Goal: Task Accomplishment & Management: Complete application form

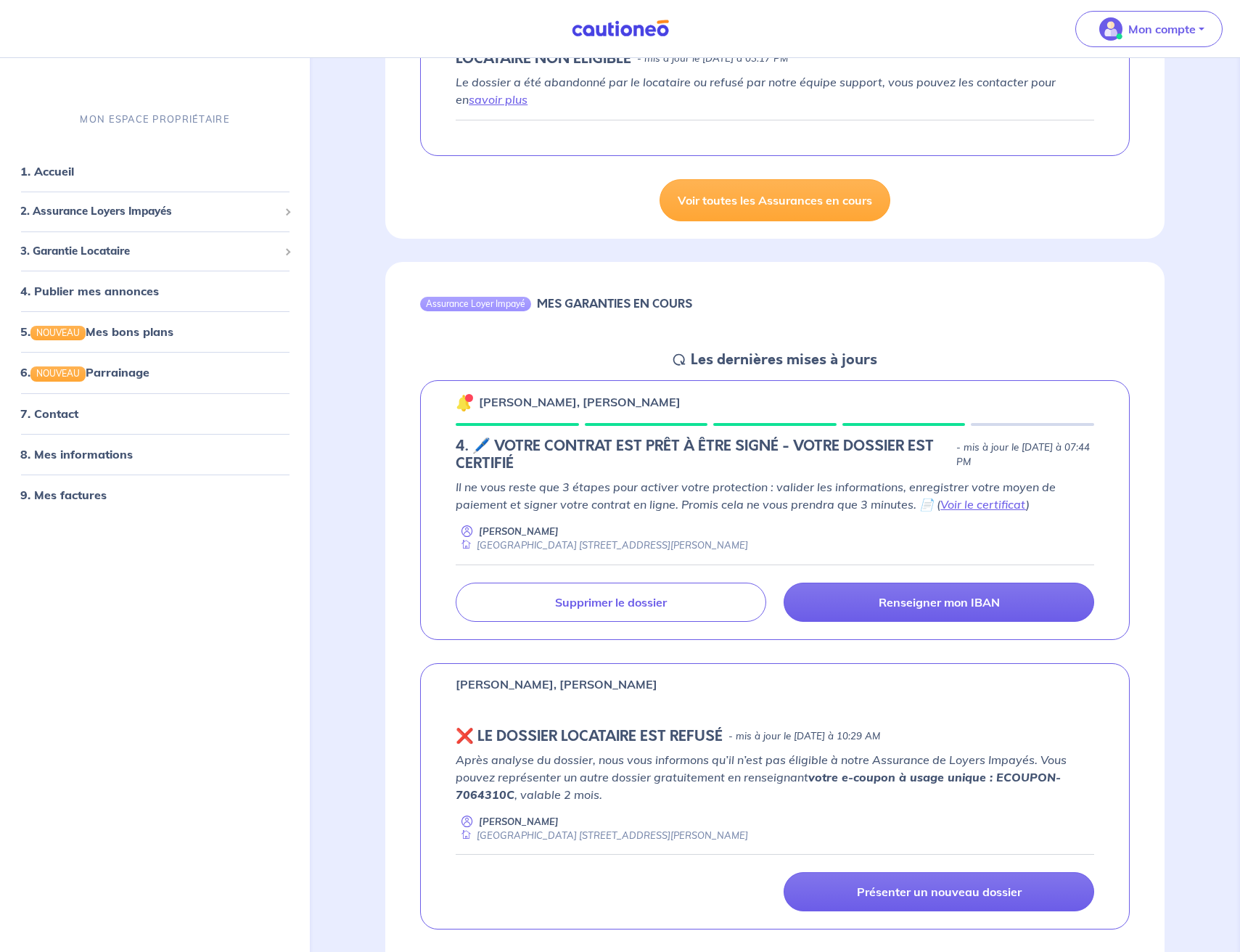
click at [70, 674] on div "MON ESPACE PROPRIÉTAIRE 1. Accueil 2. Assurance Loyers Impayés Souscrire Suivre…" at bounding box center [155, 523] width 310 height 857
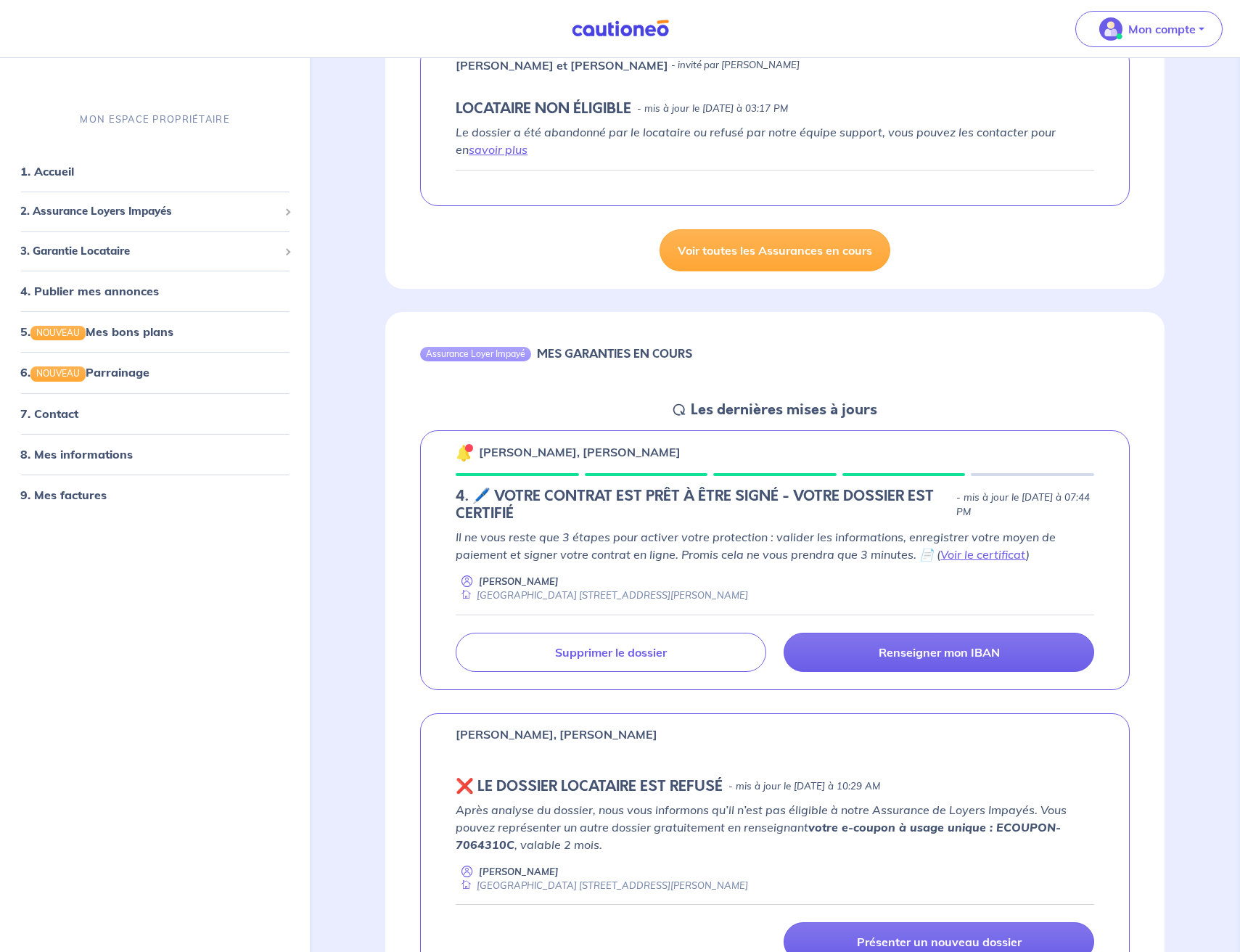
scroll to position [271, 0]
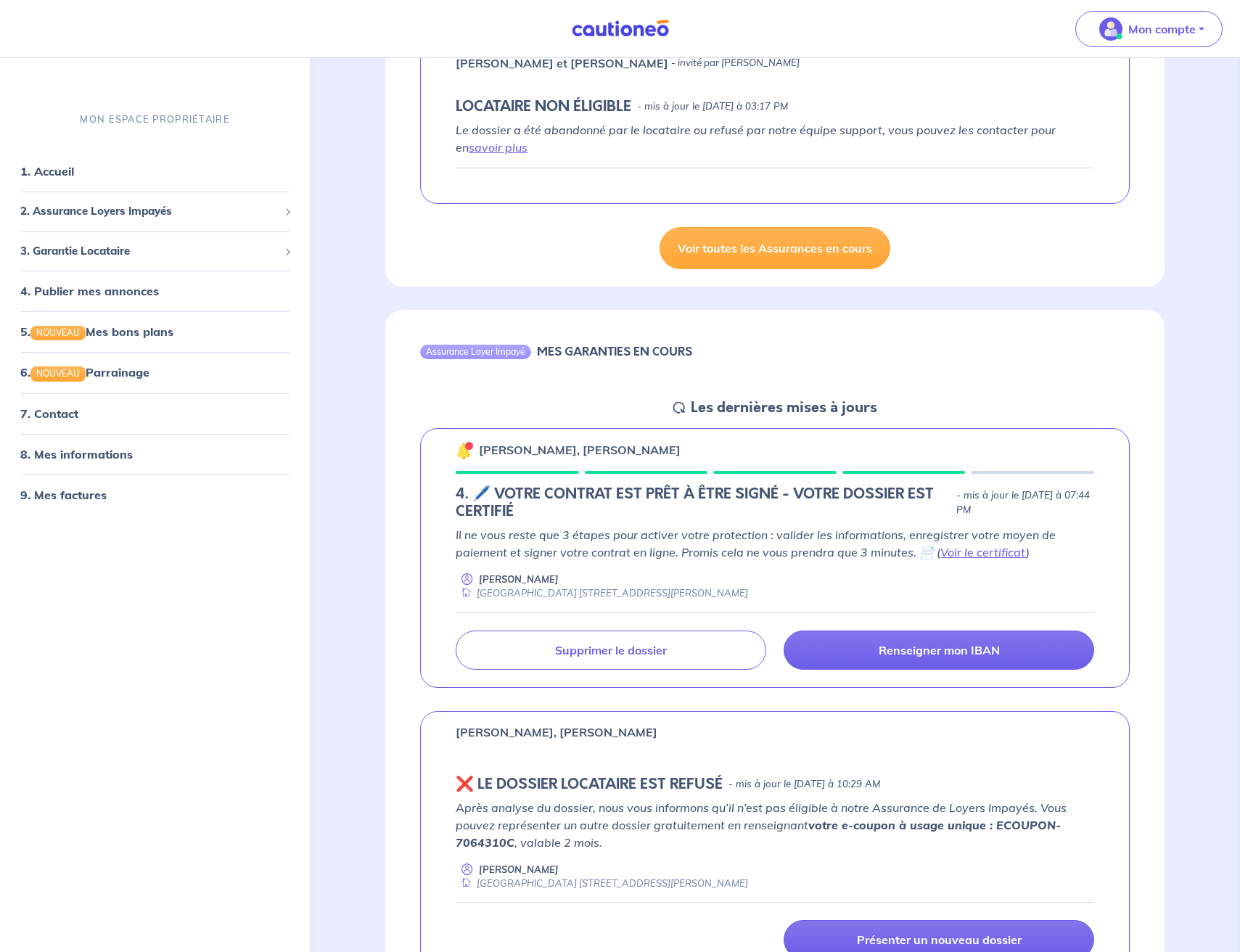
click at [358, 629] on div "Assurance Loyer Impayé MES GARANTIES EN COURS Les dernières mises à jours Thoma…" at bounding box center [775, 676] width 849 height 769
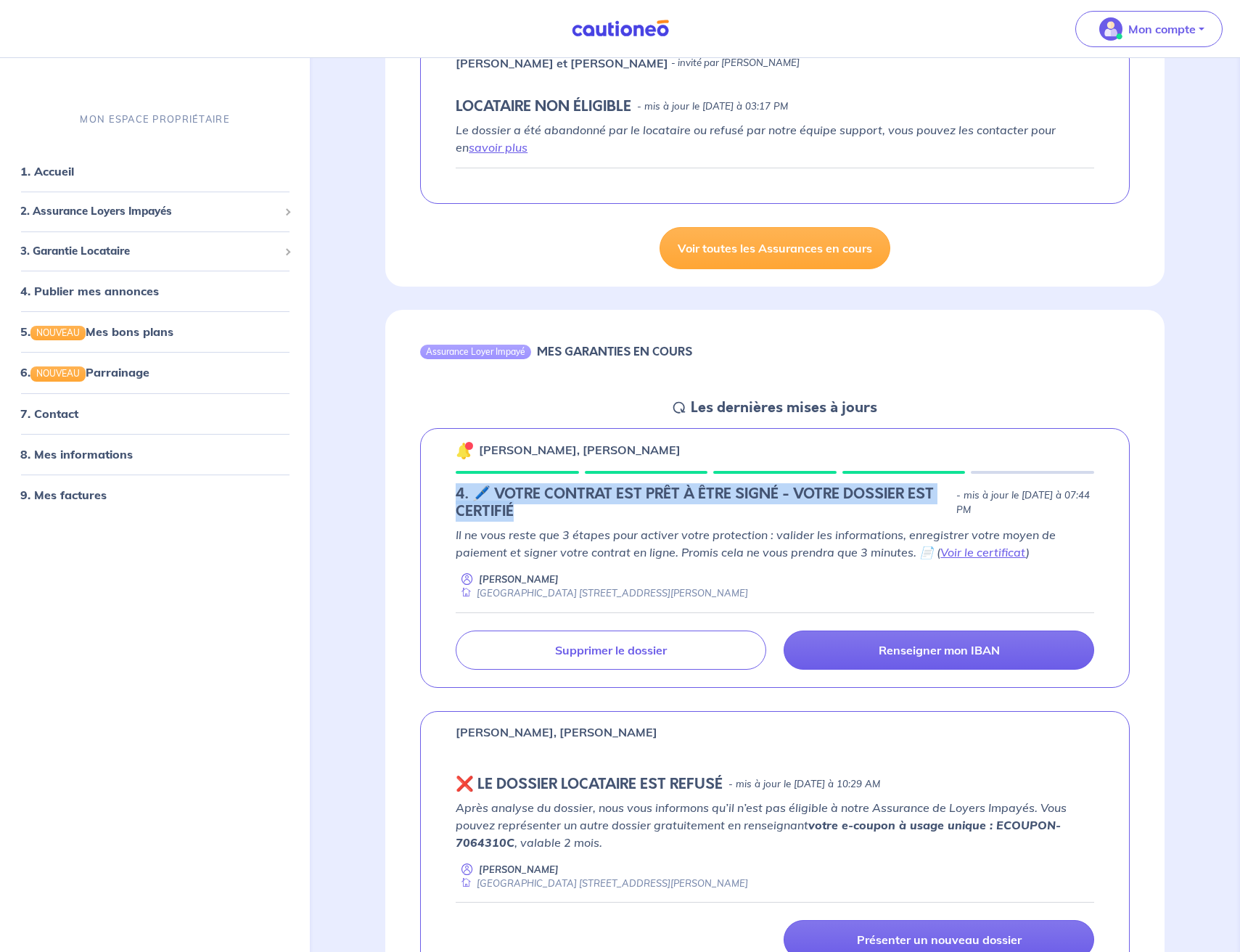
drag, startPoint x: 446, startPoint y: 490, endPoint x: 557, endPoint y: 511, distance: 113.0
click at [557, 511] on div "Thomas LARQUET, Laetitia SIMON 4. 🖊️ VOTRE CONTRAT EST PRÊT À ÊTRE SIGNÉ - VOTR…" at bounding box center [774, 557] width 709 height 260
click at [557, 511] on h5 "4. 🖊️ VOTRE CONTRAT EST PRÊT À ÊTRE SIGNÉ - VOTRE DOSSIER EST CERTIFIÉ" at bounding box center [703, 503] width 495 height 35
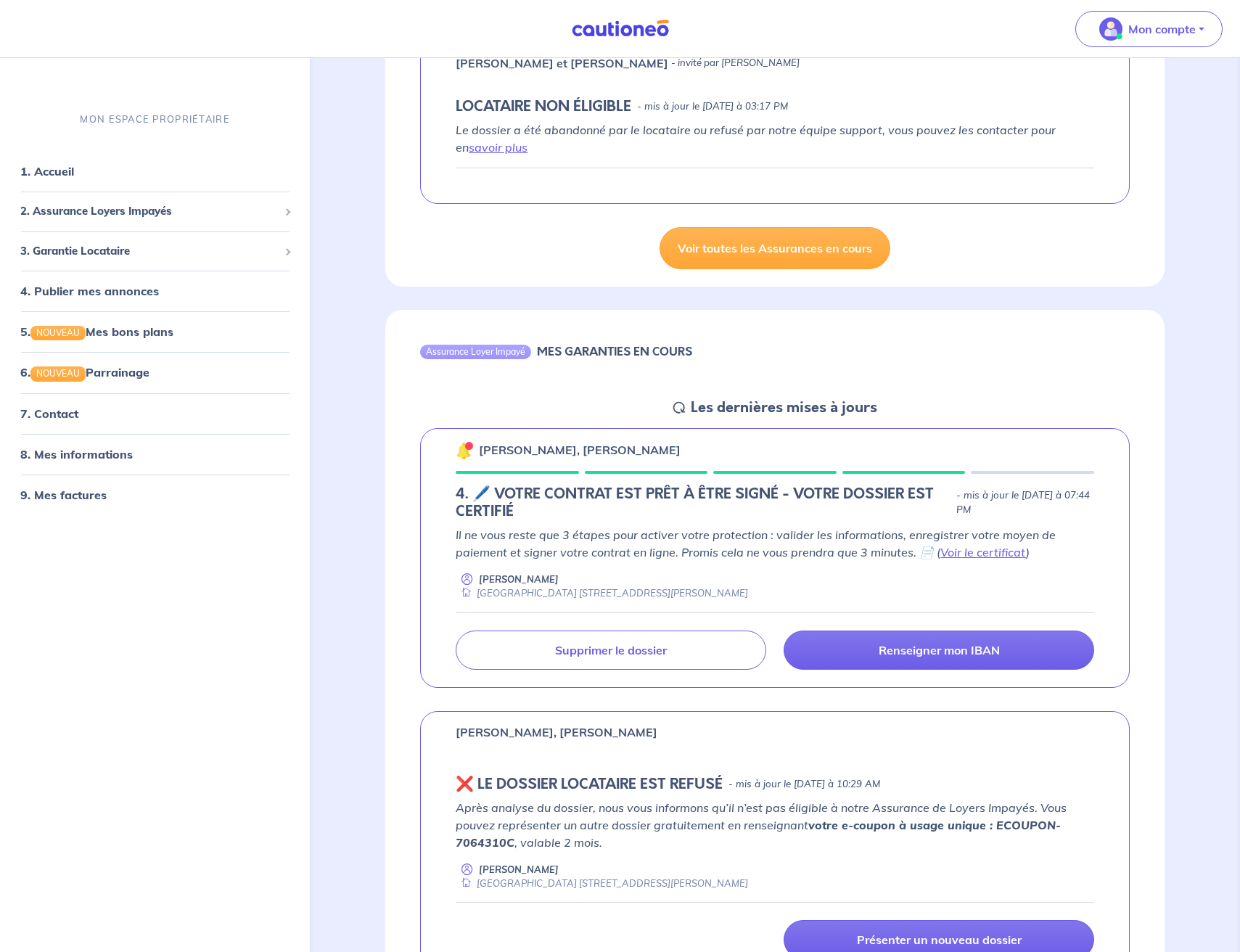
click at [556, 509] on h5 "4. 🖊️ VOTRE CONTRAT EST PRÊT À ÊTRE SIGNÉ - VOTRE DOSSIER EST CERTIFIÉ" at bounding box center [703, 503] width 495 height 35
click at [901, 651] on p "Renseigner mon IBAN" at bounding box center [939, 650] width 121 height 14
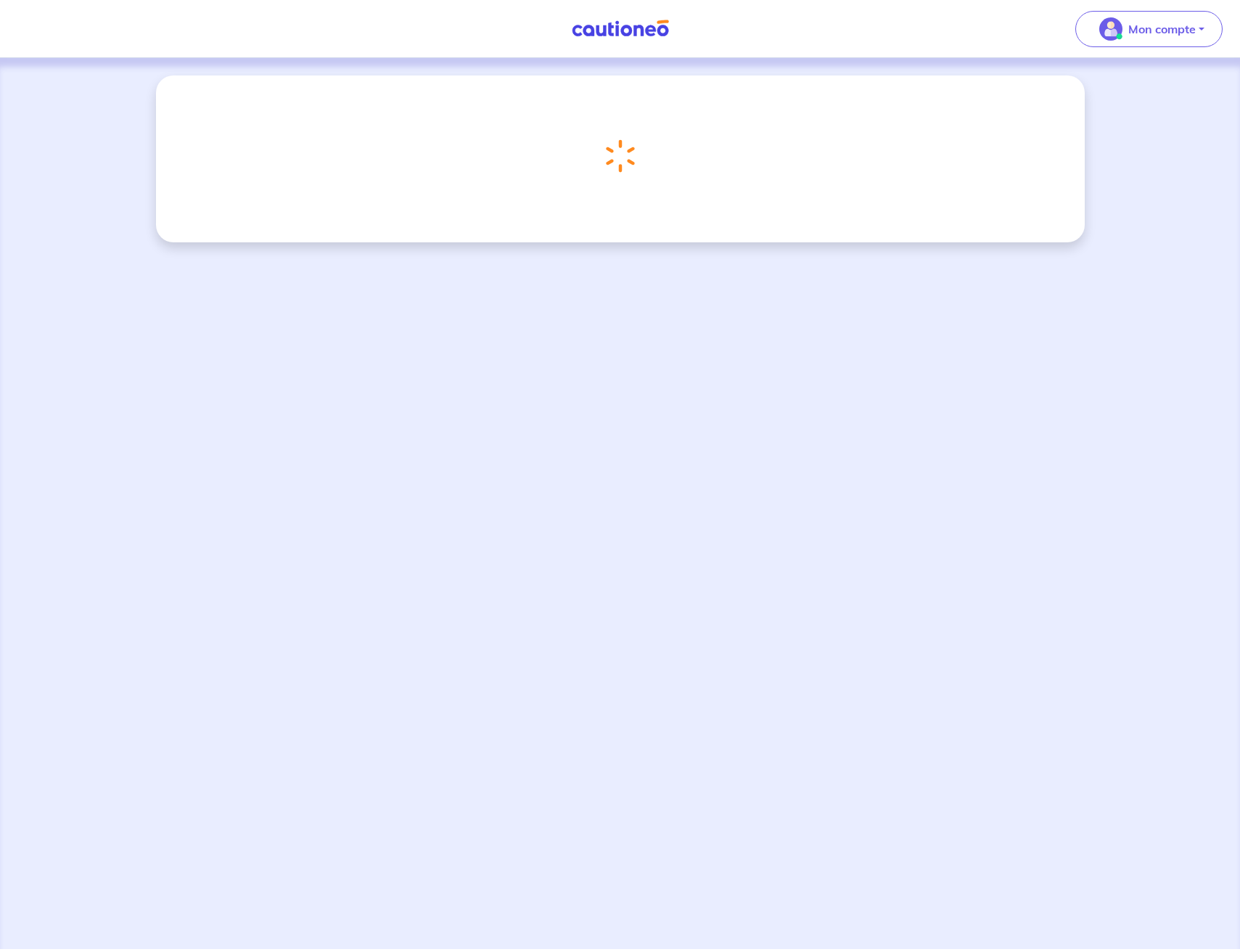
click at [682, 374] on div "Chargement..." at bounding box center [620, 503] width 1240 height 891
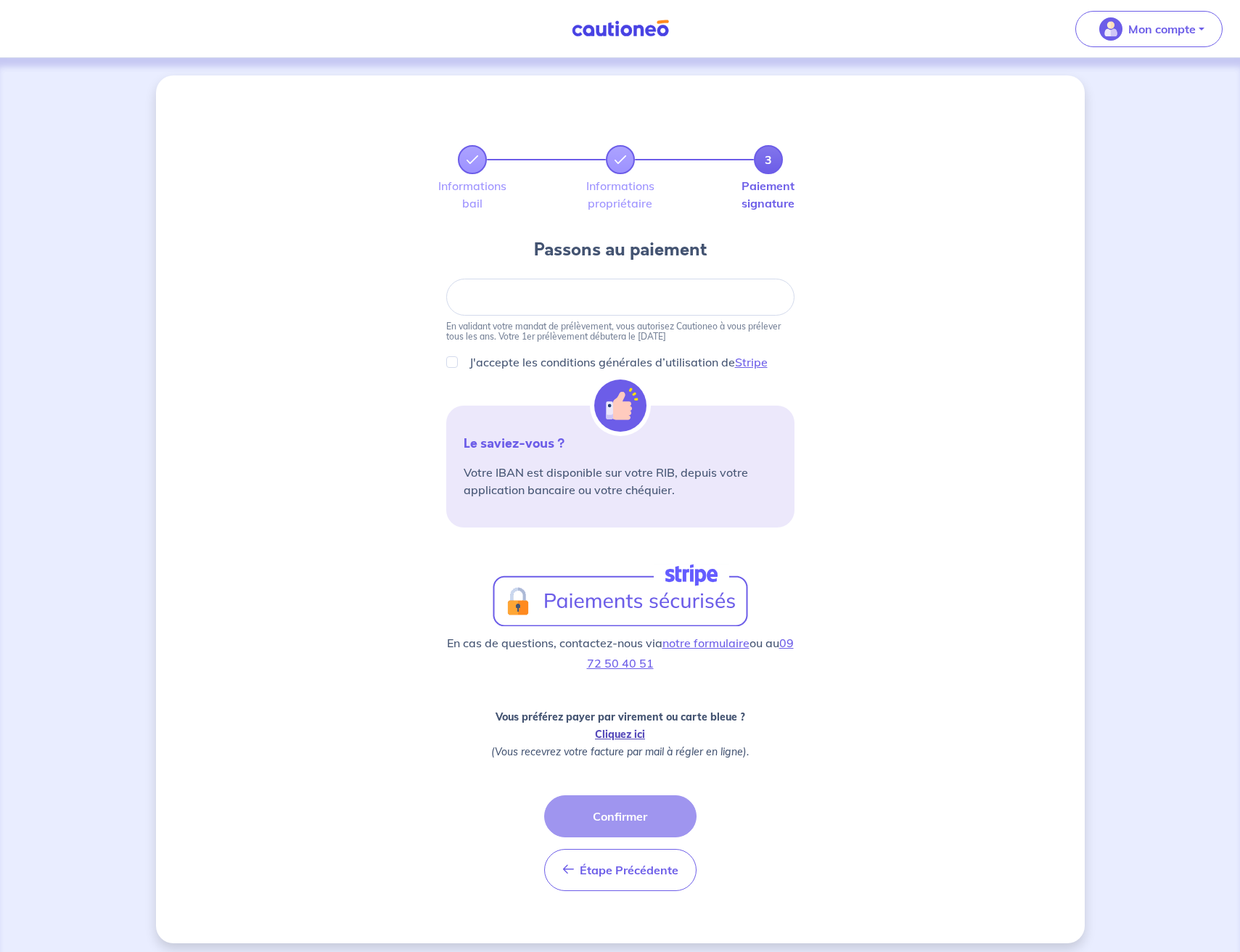
click at [625, 732] on link "Cliquez ici" at bounding box center [620, 734] width 50 height 13
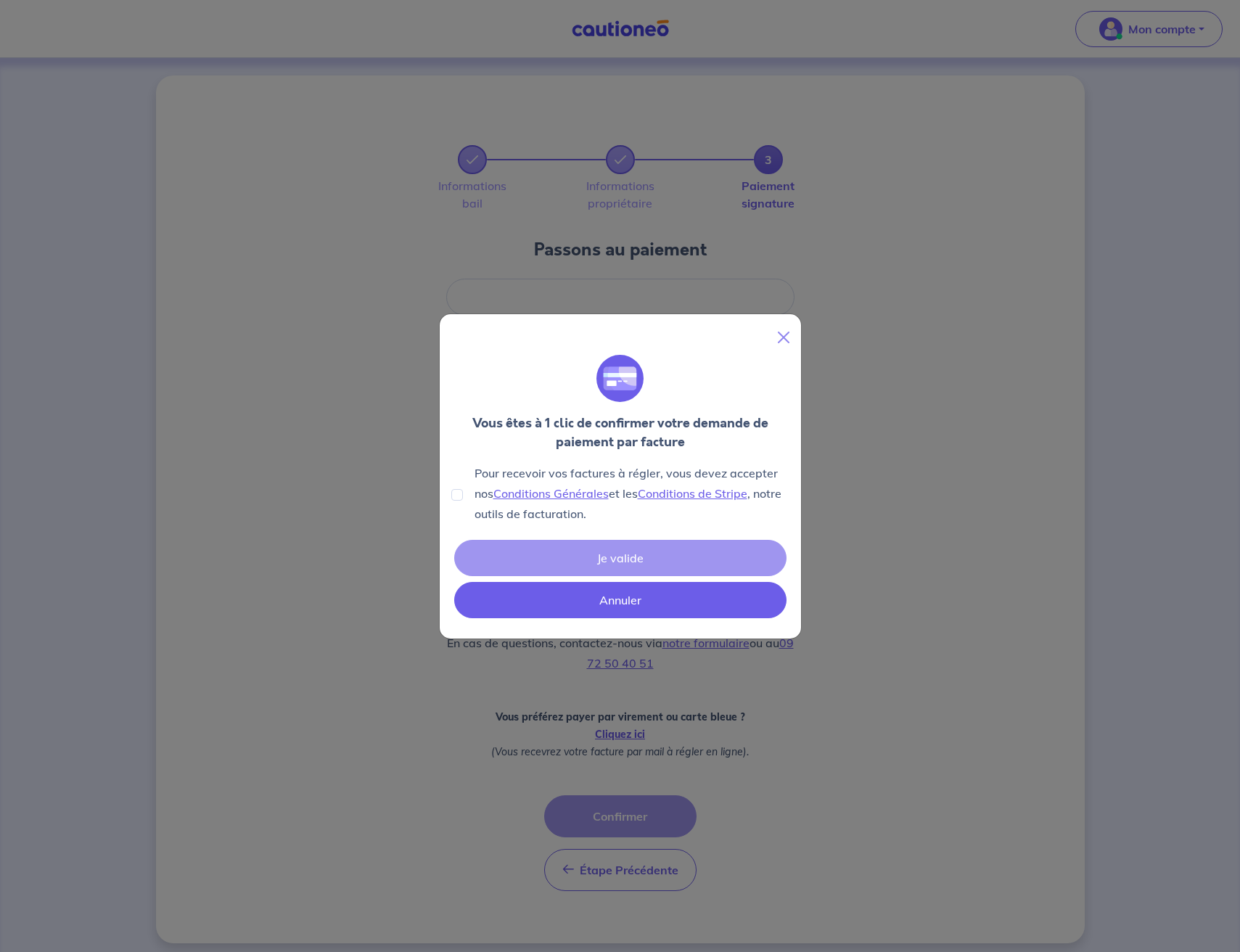
click at [601, 604] on button "Annuler" at bounding box center [620, 600] width 333 height 36
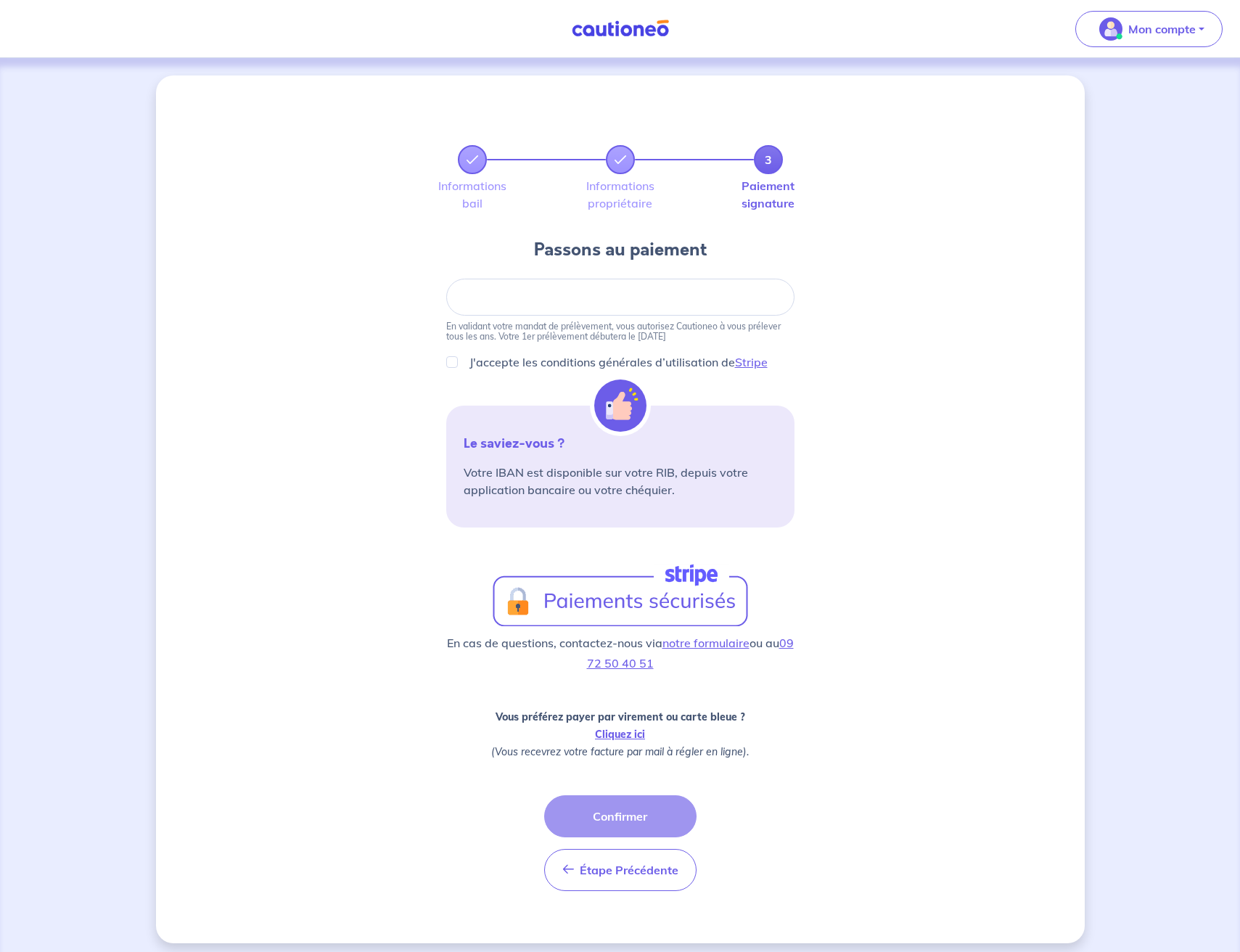
click at [928, 414] on div "3 Informations bail Informations propriétaire Paiement signature Passons au pai…" at bounding box center [620, 509] width 929 height 867
click at [890, 269] on div "3 Informations bail Informations propriétaire Paiement signature Passons au pai…" at bounding box center [620, 509] width 929 height 867
click at [454, 368] on div "J'accepte les conditions générales d’utilisation de Stripe" at bounding box center [620, 361] width 348 height 17
click at [450, 354] on div "J'accepte les conditions générales d’utilisation de Stripe" at bounding box center [620, 361] width 348 height 17
click at [451, 366] on input "J'accepte les conditions générales d’utilisation de Stripe" at bounding box center [451, 361] width 12 height 12
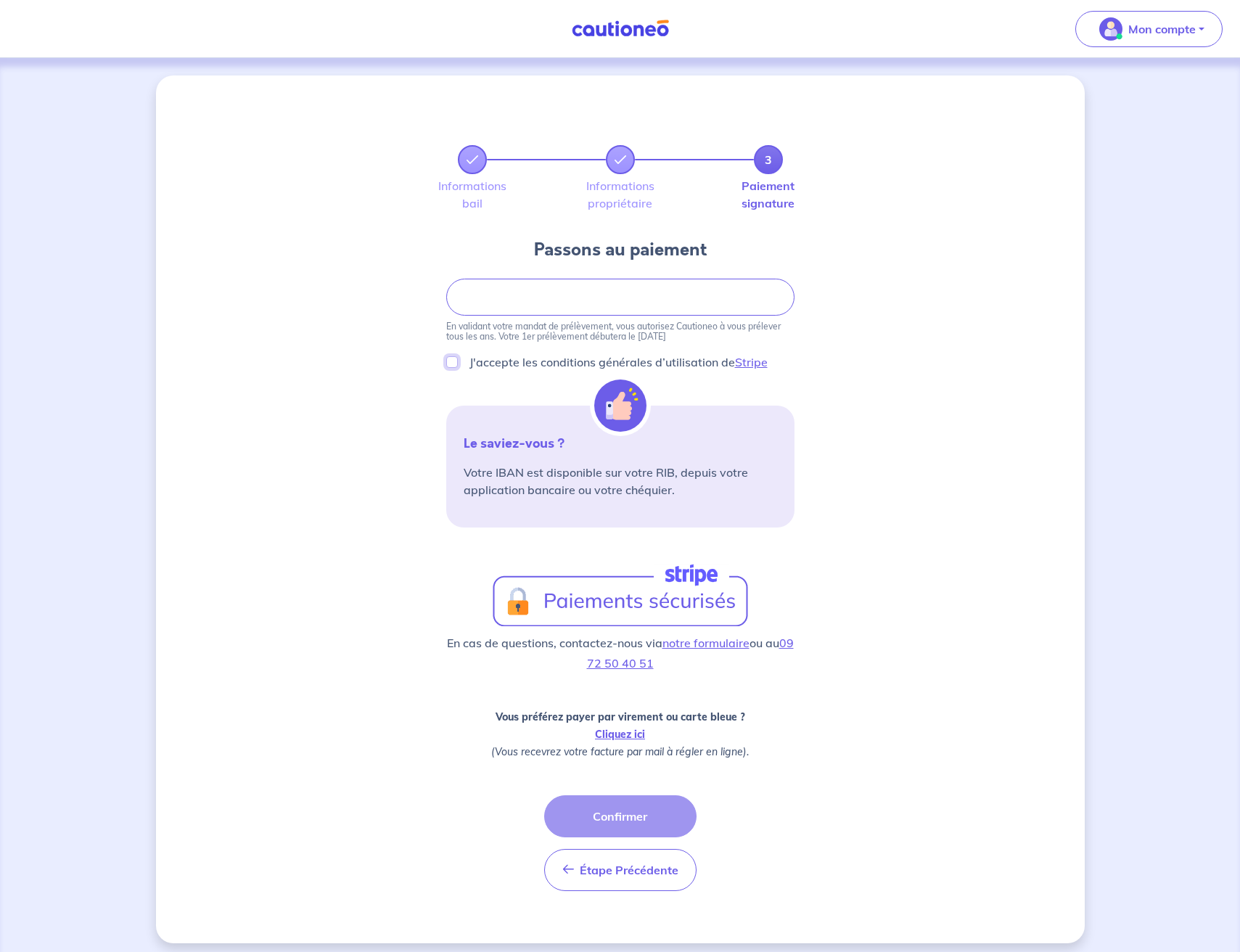
checkbox input "true"
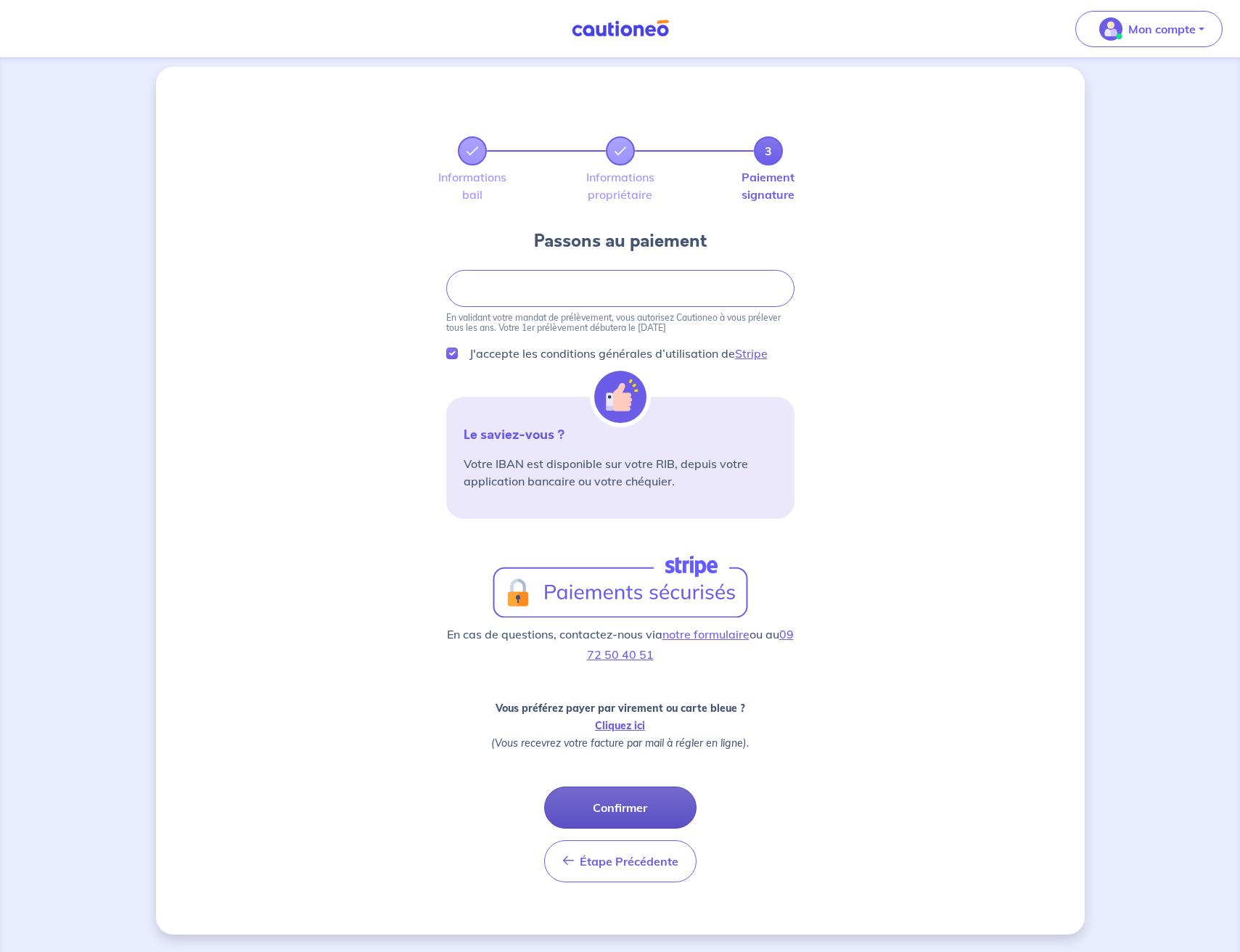
click at [620, 814] on button "Confirmer" at bounding box center [620, 807] width 152 height 42
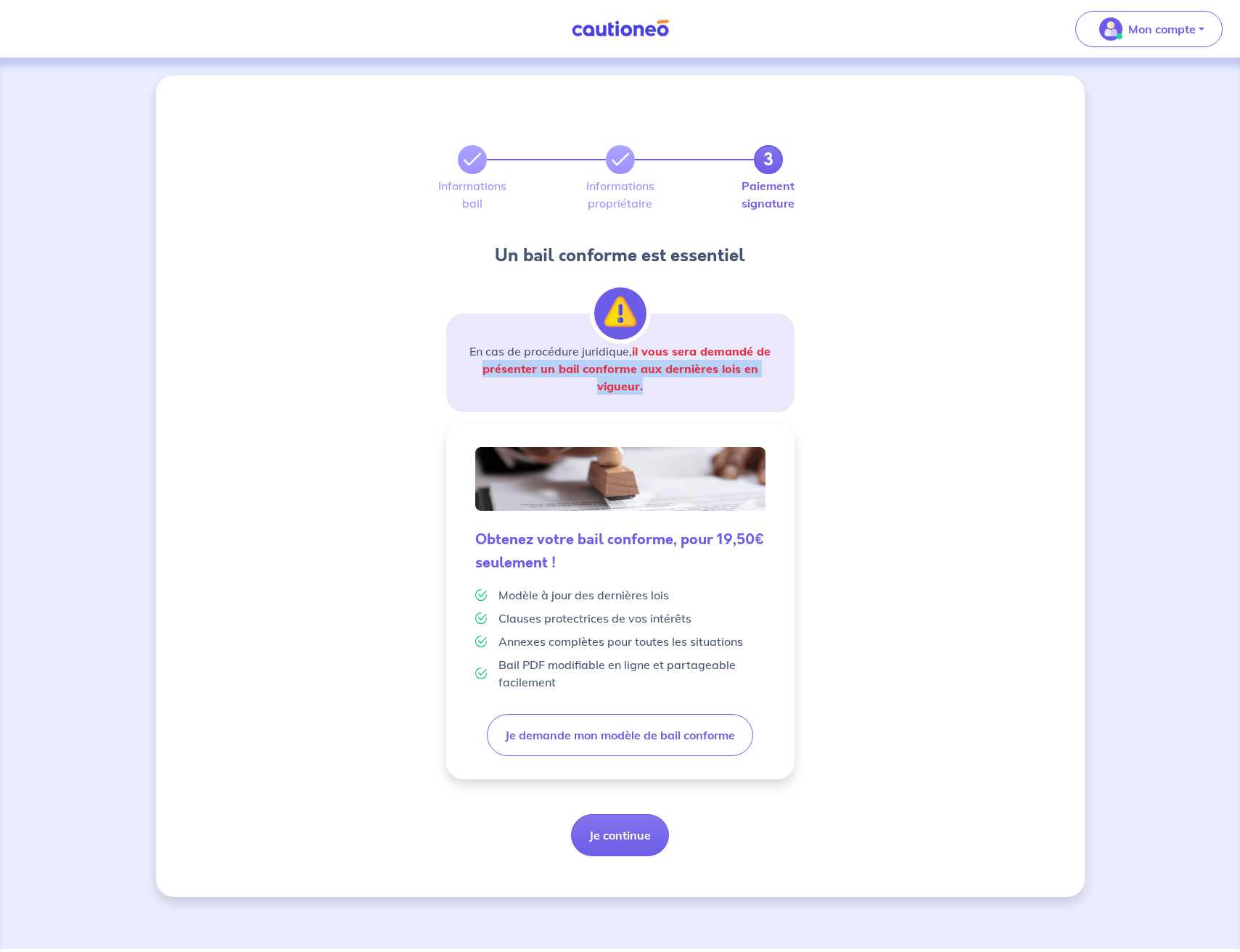
drag, startPoint x: 481, startPoint y: 372, endPoint x: 713, endPoint y: 395, distance: 233.1
click at [713, 395] on div "En cas de procédure juridique, il vous sera demandé de présenter un bail confor…" at bounding box center [620, 363] width 348 height 99
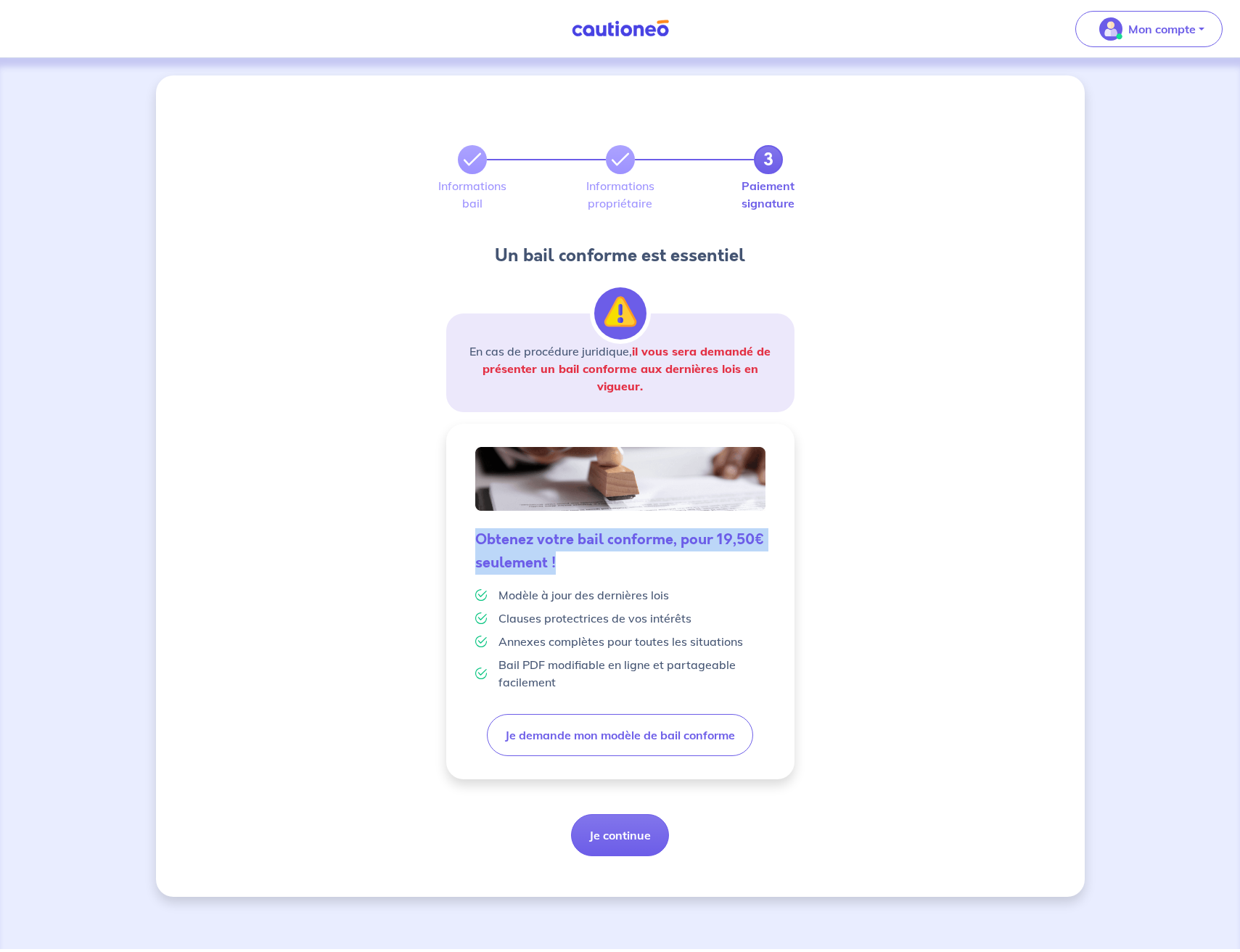
drag, startPoint x: 474, startPoint y: 538, endPoint x: 593, endPoint y: 561, distance: 121.2
click at [593, 561] on div "Obtenez votre bail conforme, pour 19,50€ seulement ! Modèle à jour des dernière…" at bounding box center [620, 612] width 314 height 191
click at [593, 561] on h5 "Obtenez votre bail conforme, pour 19,50€ seulement !" at bounding box center [620, 552] width 290 height 47
drag, startPoint x: 580, startPoint y: 562, endPoint x: 635, endPoint y: 565, distance: 55.1
click at [635, 565] on h5 "Obtenez votre bail conforme, pour 19,50€ seulement !" at bounding box center [620, 552] width 290 height 47
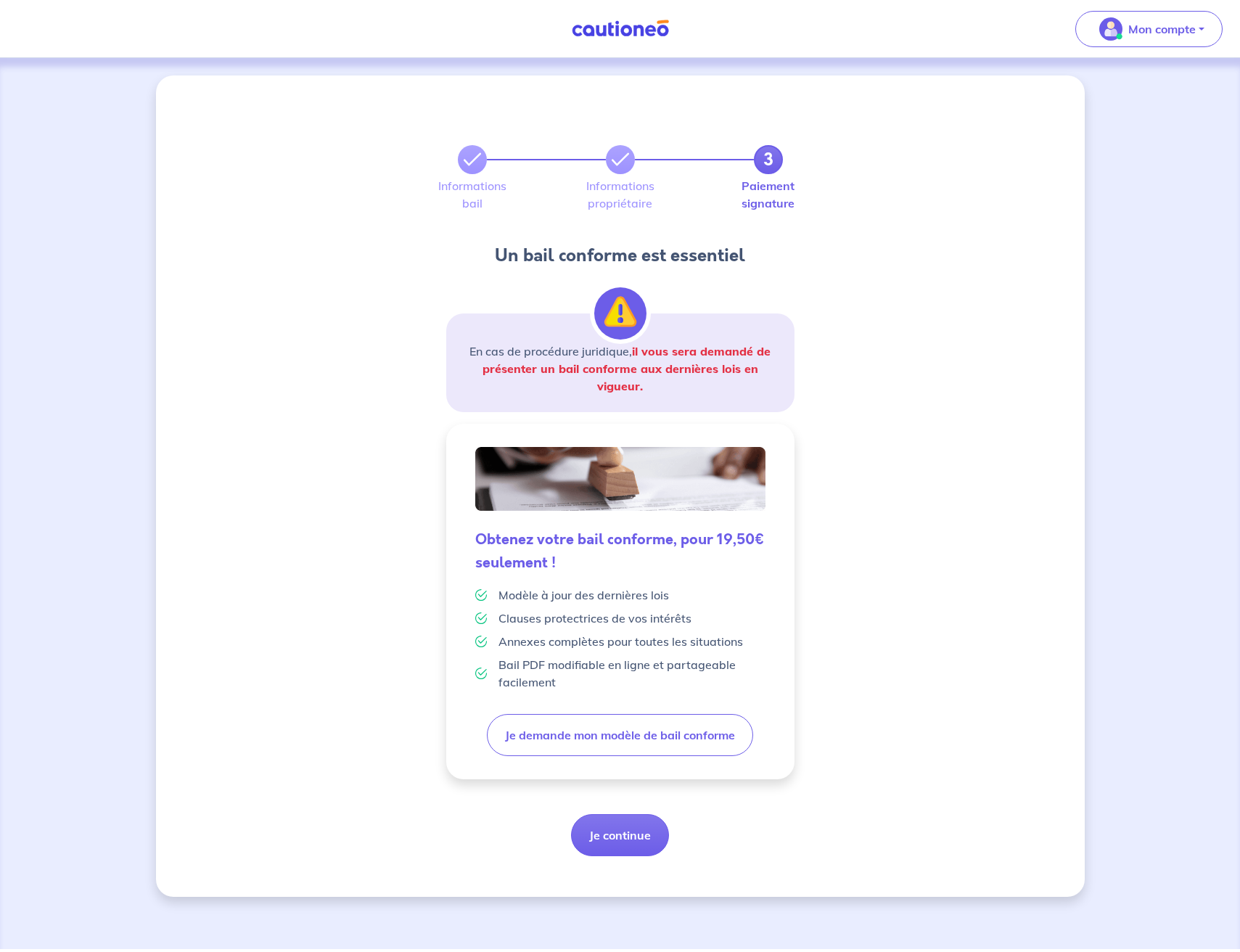
drag, startPoint x: 621, startPoint y: 565, endPoint x: 608, endPoint y: 570, distance: 13.9
click at [608, 568] on h5 "Obtenez votre bail conforme, pour 19,50€ seulement !" at bounding box center [620, 552] width 290 height 47
click at [514, 644] on p "Annexes complètes pour toutes les situations" at bounding box center [620, 641] width 245 height 17
click at [615, 833] on button "Je continue" at bounding box center [620, 835] width 98 height 42
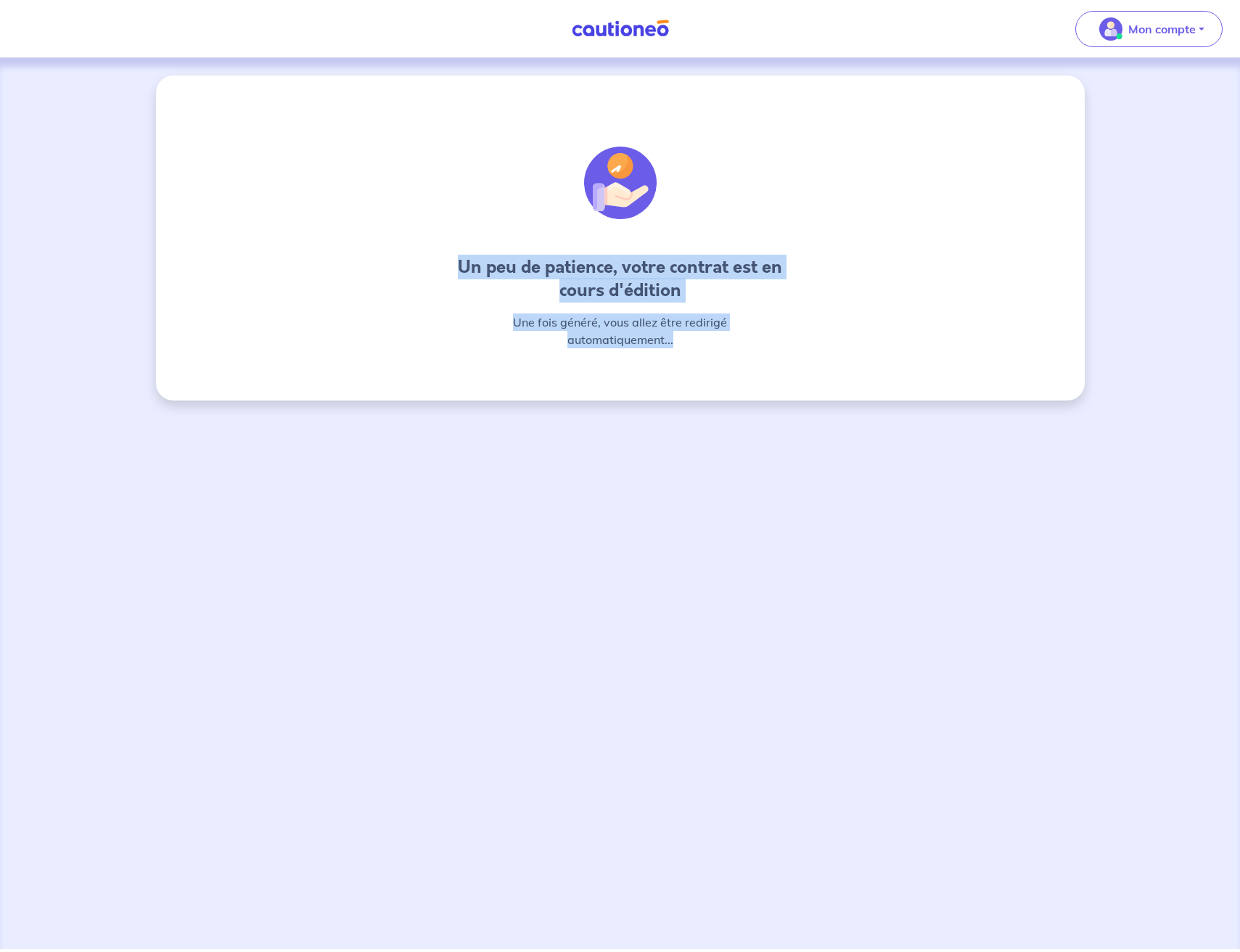
drag, startPoint x: 461, startPoint y: 269, endPoint x: 750, endPoint y: 343, distance: 298.3
click at [750, 344] on div "Un peu de patience, votre contrat est en cours d'édition Une fois généré, vous …" at bounding box center [620, 236] width 348 height 250
click at [750, 343] on p "Une fois généré, vous allez être redirigé automatiquement..." at bounding box center [620, 331] width 348 height 35
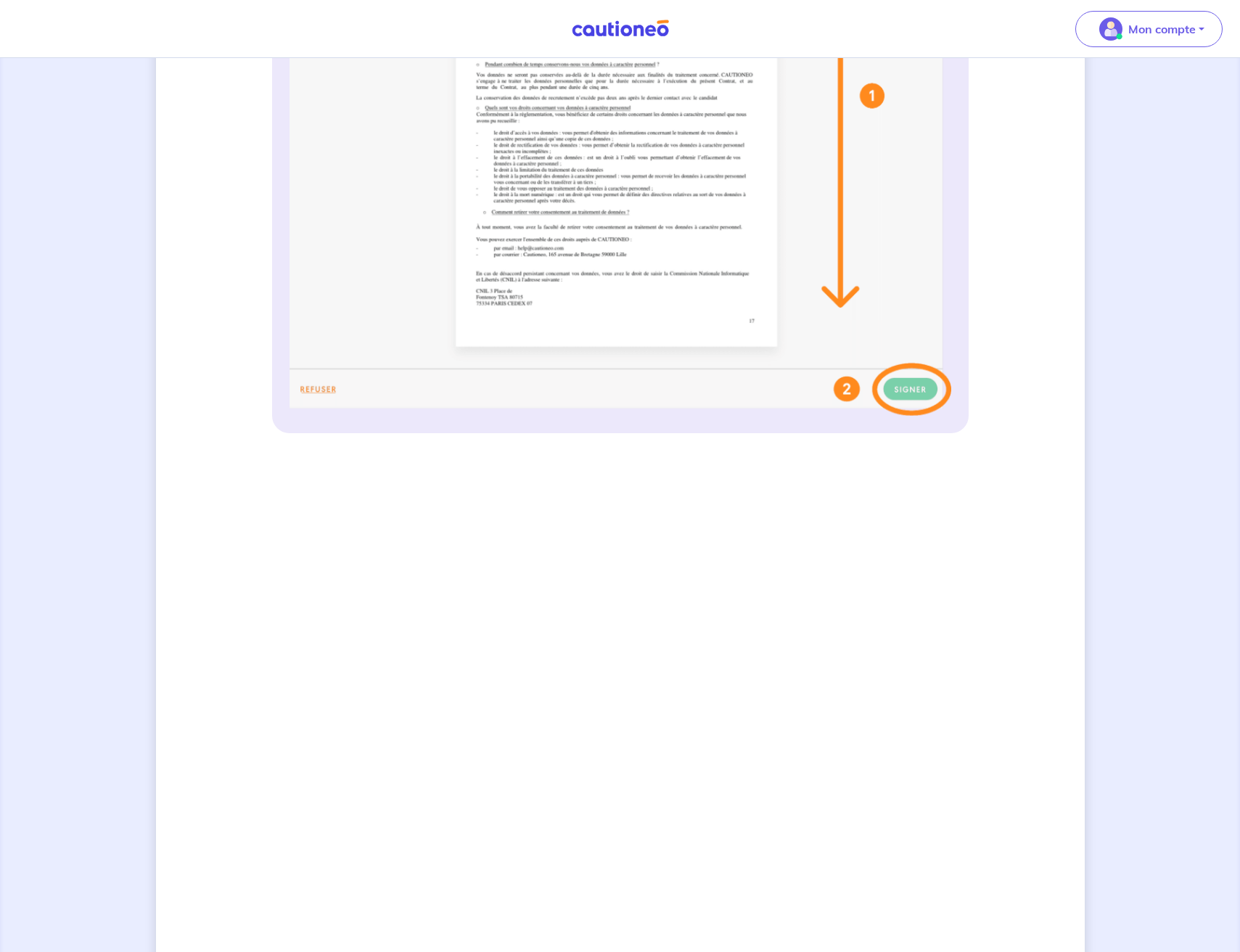
scroll to position [784, 0]
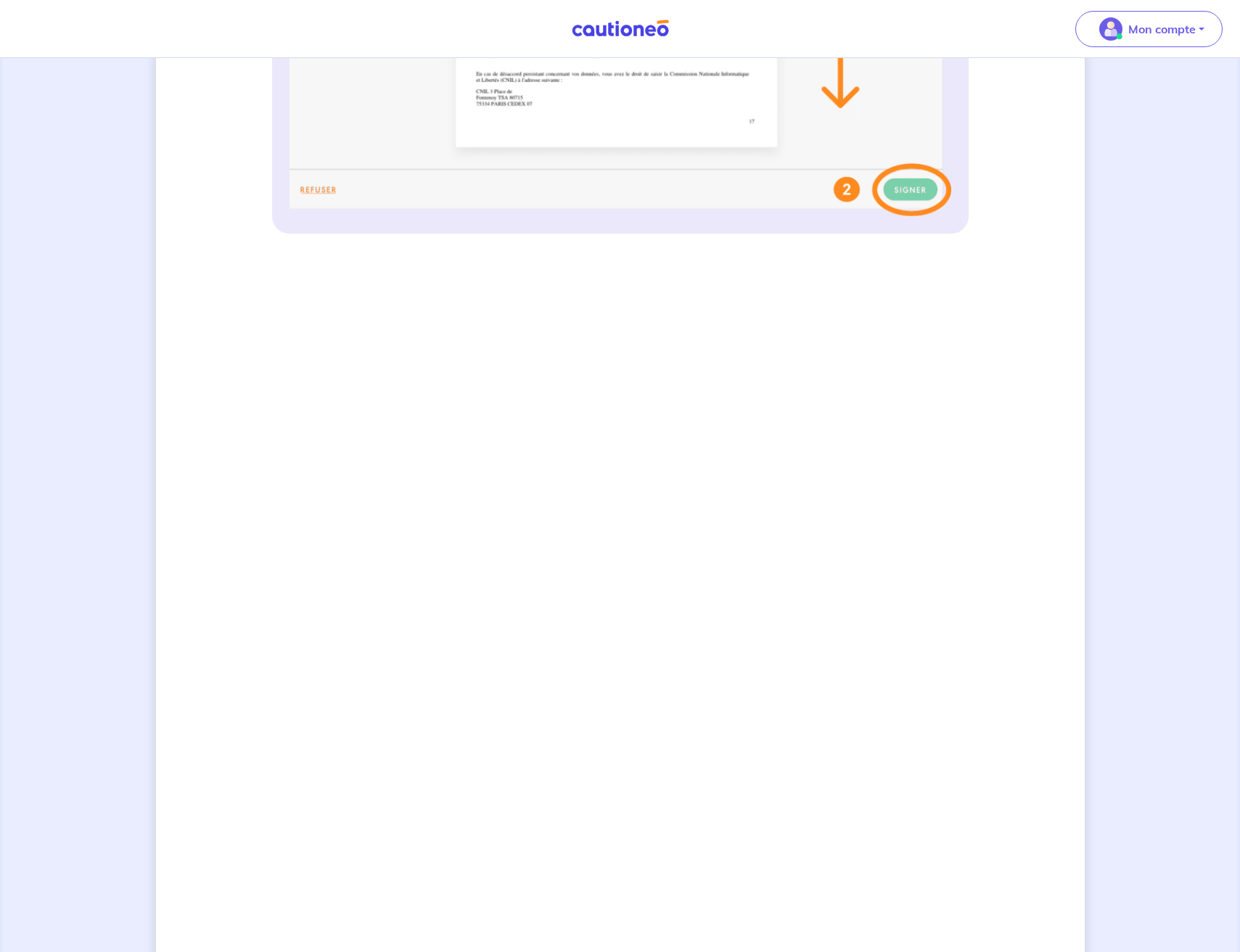
click at [239, 474] on div "3 Informations bail Informations propriétaire Paiement signature Signature de v…" at bounding box center [620, 154] width 929 height 1724
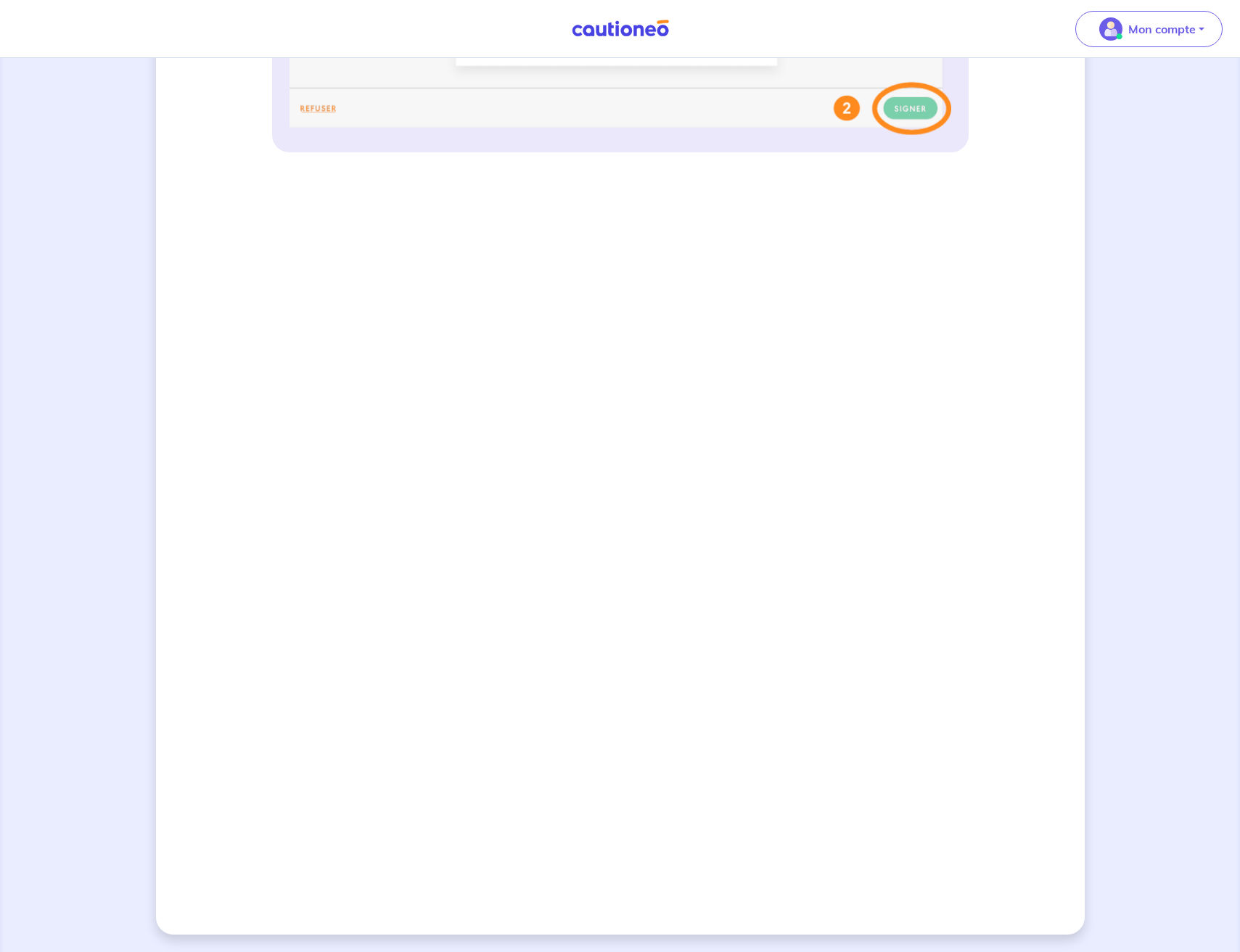
click at [1023, 398] on div "3 Informations bail Informations propriétaire Paiement signature Signature de v…" at bounding box center [620, 73] width 929 height 1724
click at [147, 494] on div "3 Informations bail Informations propriétaire Paiement signature Signature de v…" at bounding box center [620, 72] width 1240 height 1758
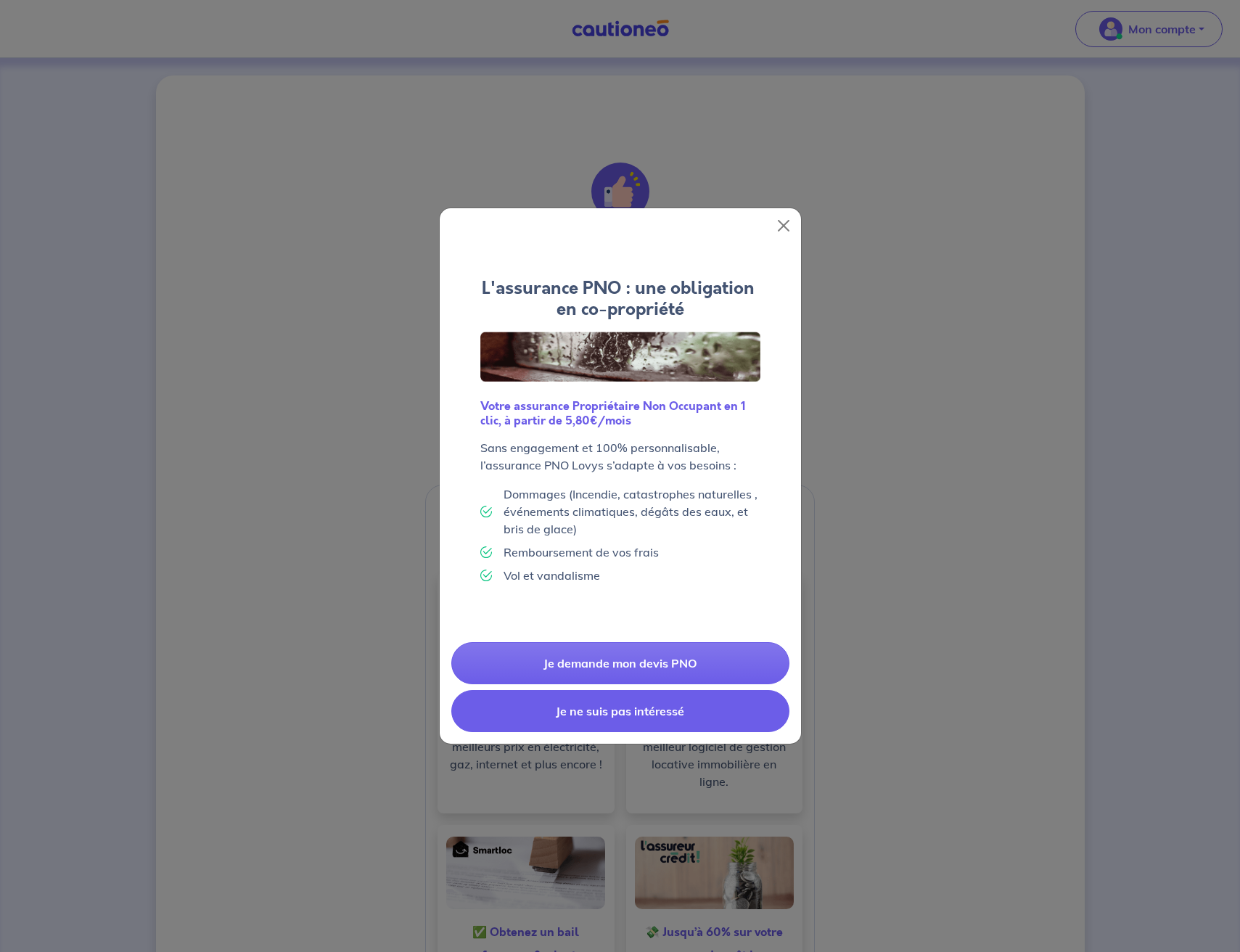
click at [656, 709] on button "Je ne suis pas intéressé" at bounding box center [620, 711] width 338 height 42
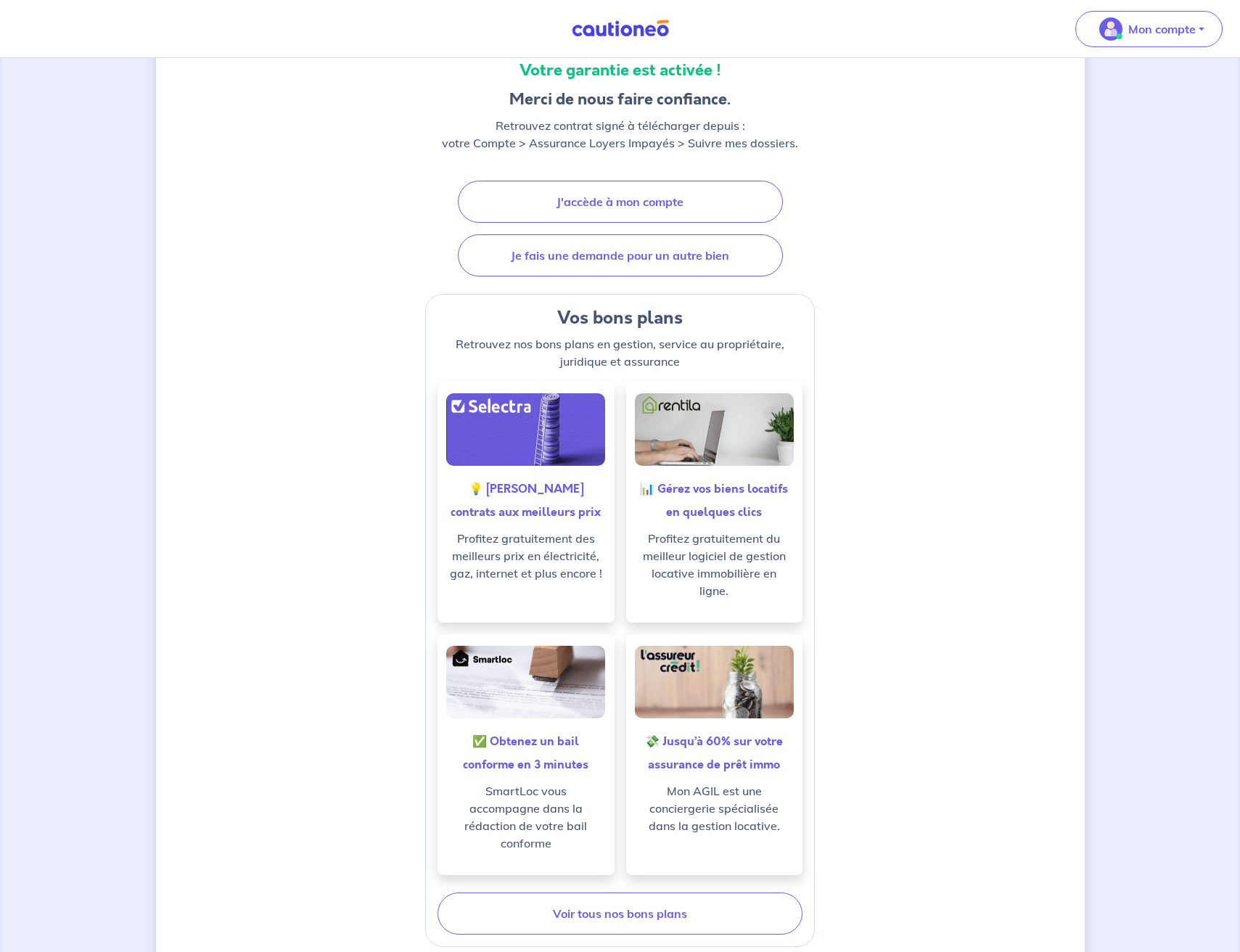
scroll to position [21, 0]
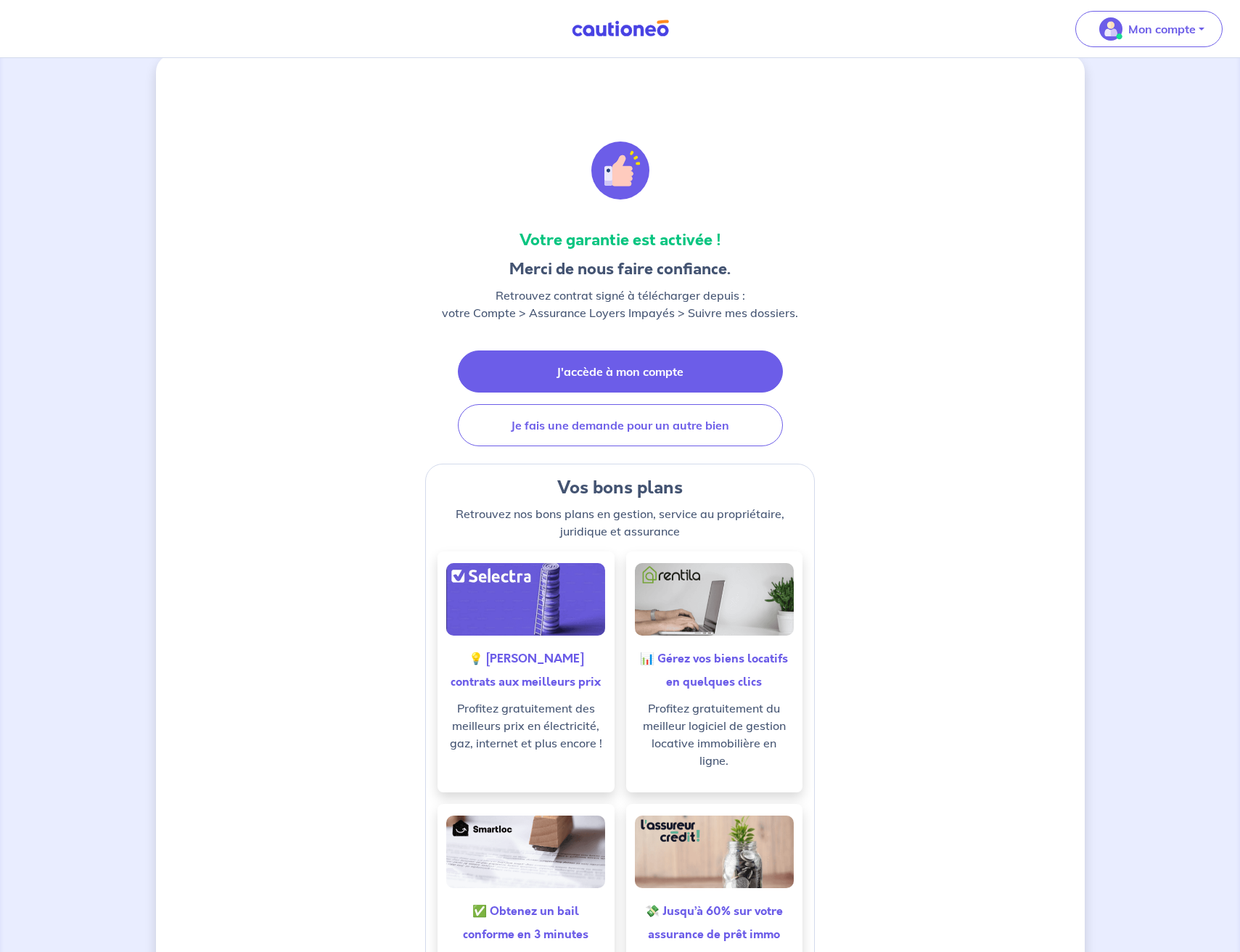
click at [623, 386] on link "J'accède à mon compte" at bounding box center [620, 371] width 326 height 42
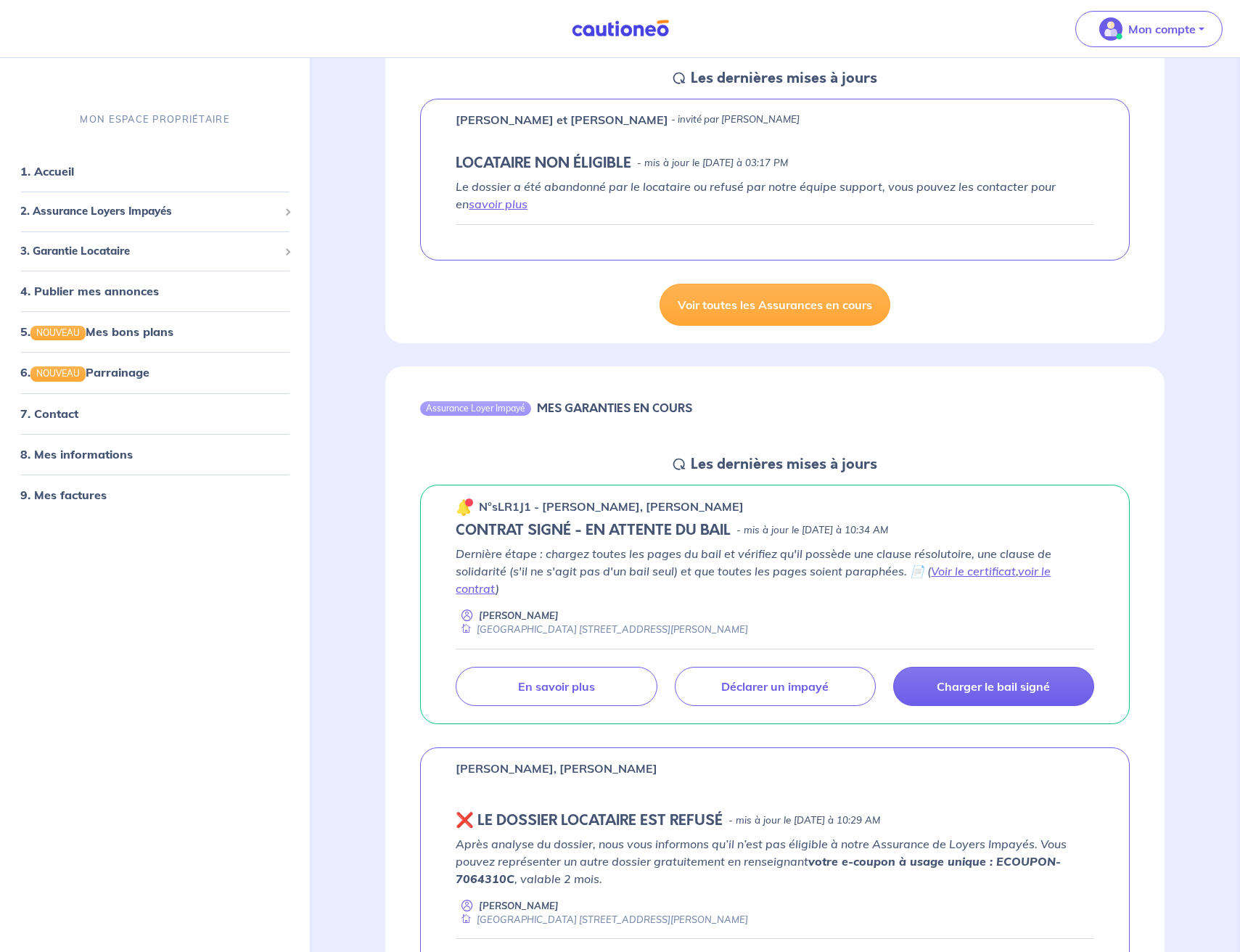
scroll to position [236, 0]
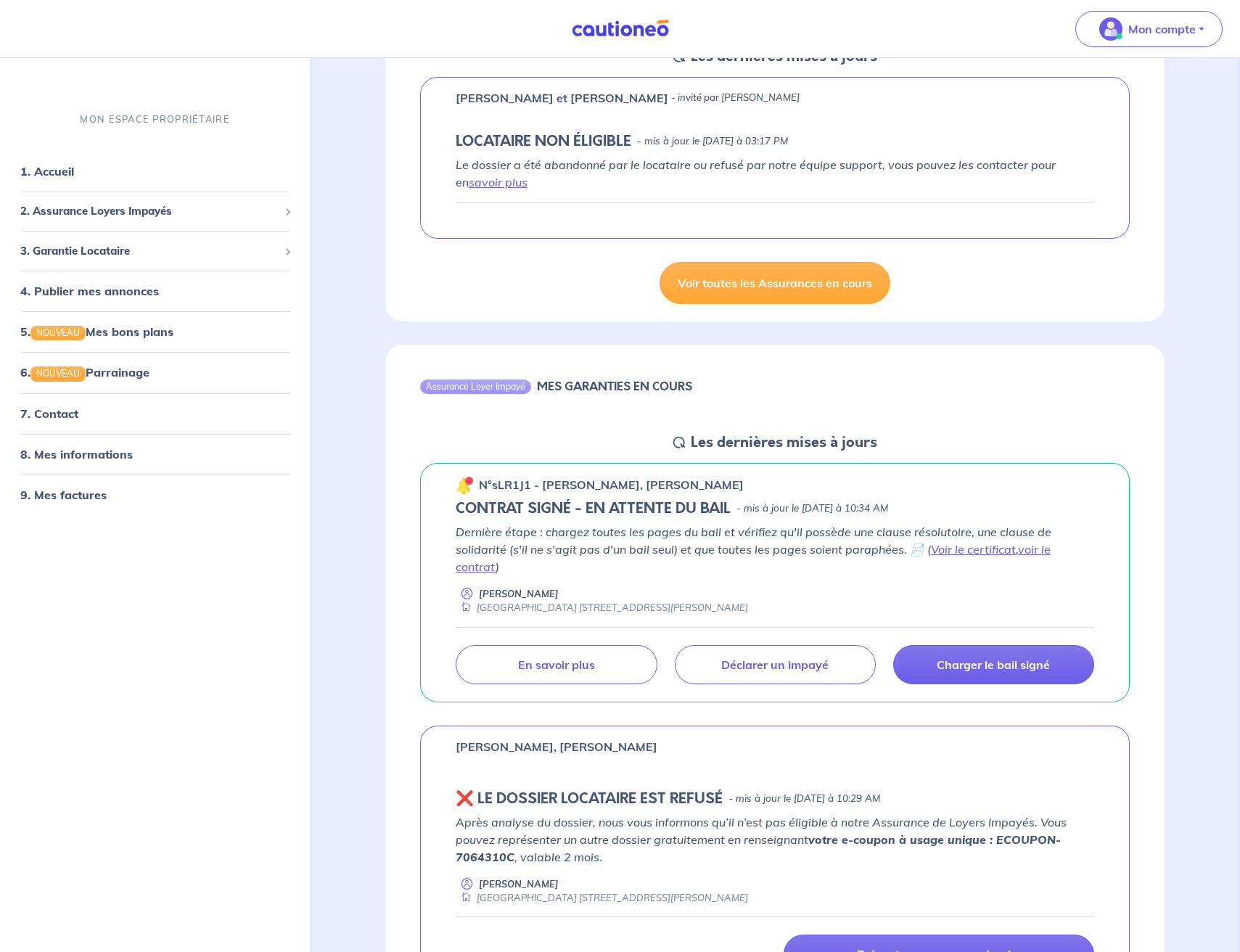
click at [807, 587] on div "[PERSON_NAME] [STREET_ADDRESS][PERSON_NAME]" at bounding box center [775, 601] width 638 height 28
click at [743, 574] on p "Dernière étape : chargez toutes les pages du bail et vérifiez qu'il possède une…" at bounding box center [775, 549] width 638 height 52
click at [367, 495] on div "Assurance Loyer Impayé MES GARANTIES EN COURS Les dernières mises à jours n°sLR…" at bounding box center [775, 701] width 849 height 748
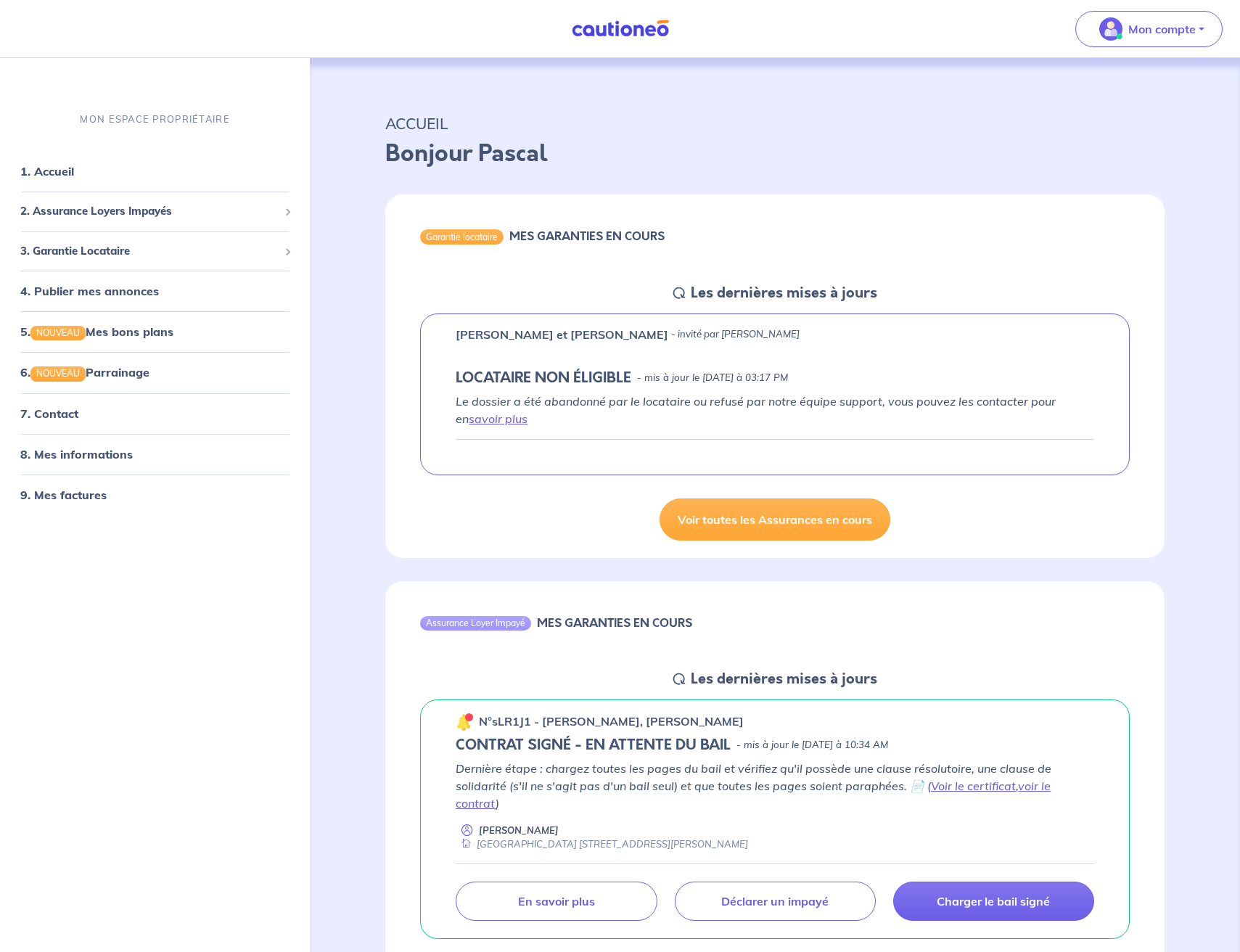
scroll to position [32, 0]
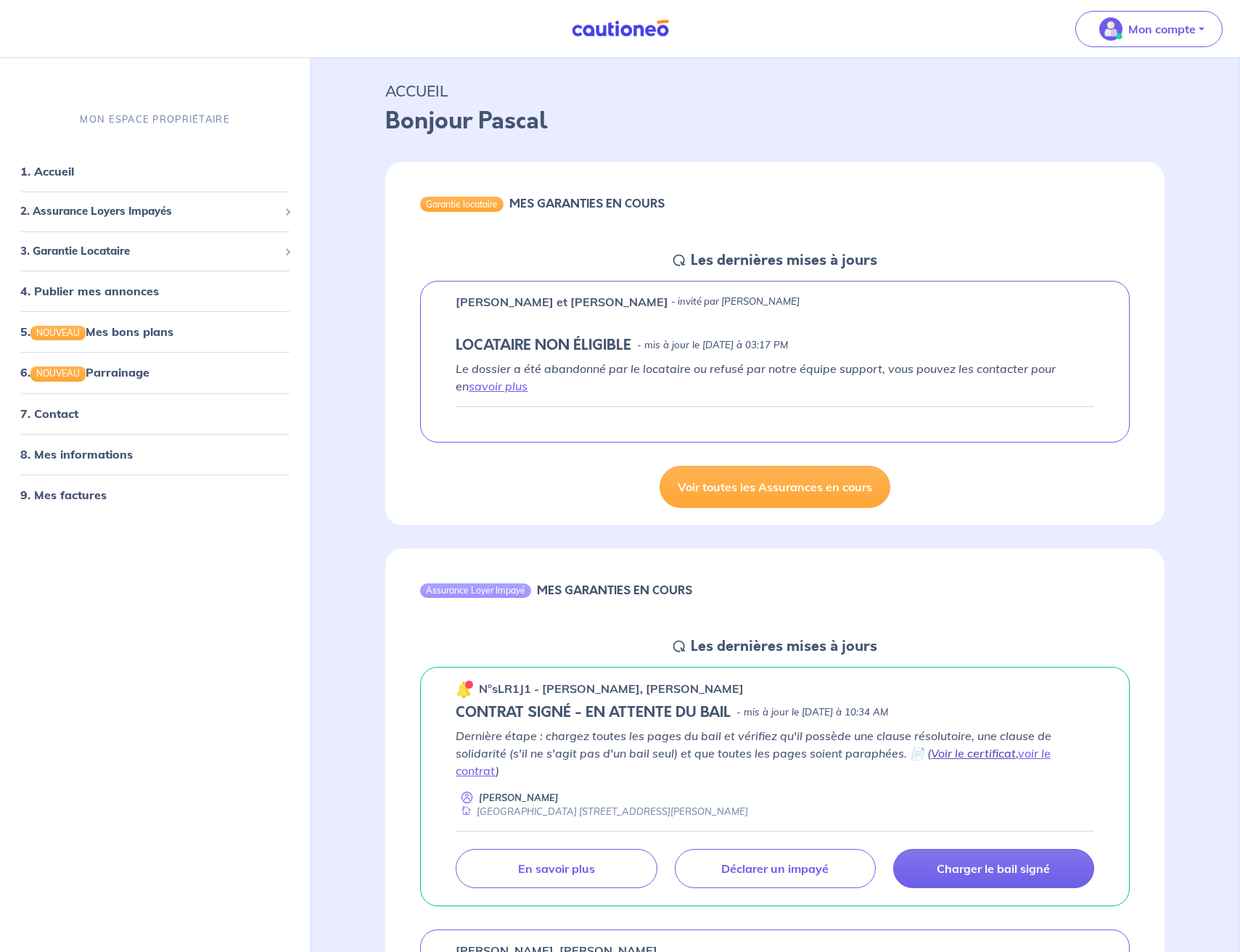
click at [965, 751] on link "Voir le certificat" at bounding box center [974, 753] width 85 height 14
click at [1027, 752] on link "voir le contrat" at bounding box center [754, 762] width 595 height 32
click at [507, 709] on h5 "CONTRAT SIGNÉ - EN ATTENTE DU BAIL" at bounding box center [593, 712] width 275 height 17
click at [534, 698] on div "n°sLR1J1 - [PERSON_NAME], [PERSON_NAME]" at bounding box center [600, 688] width 288 height 19
drag, startPoint x: 532, startPoint y: 690, endPoint x: 493, endPoint y: 690, distance: 39.0
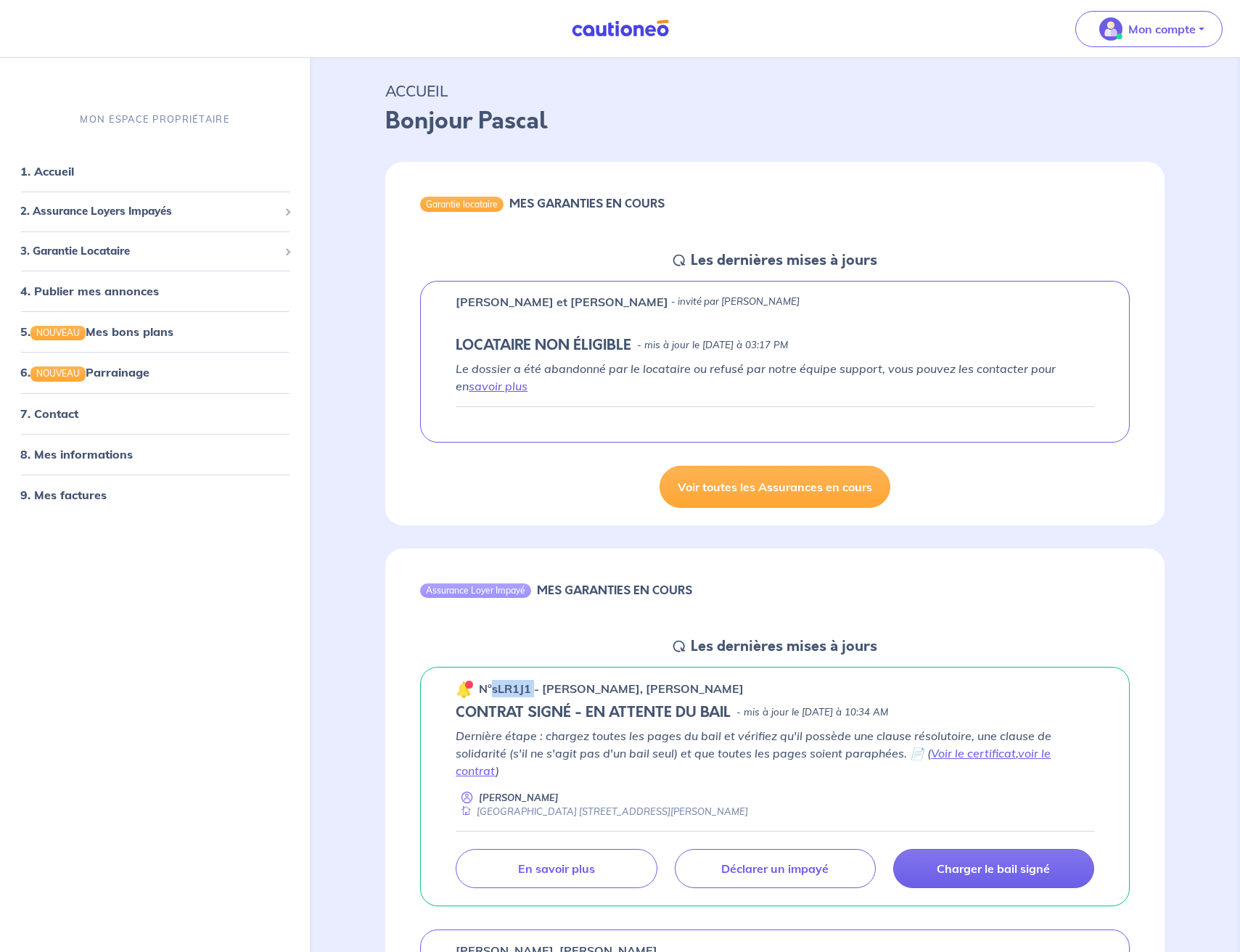
click at [493, 690] on p "n°sLR1J1 - [PERSON_NAME], [PERSON_NAME]" at bounding box center [611, 688] width 265 height 17
copy p "sLR1J1"
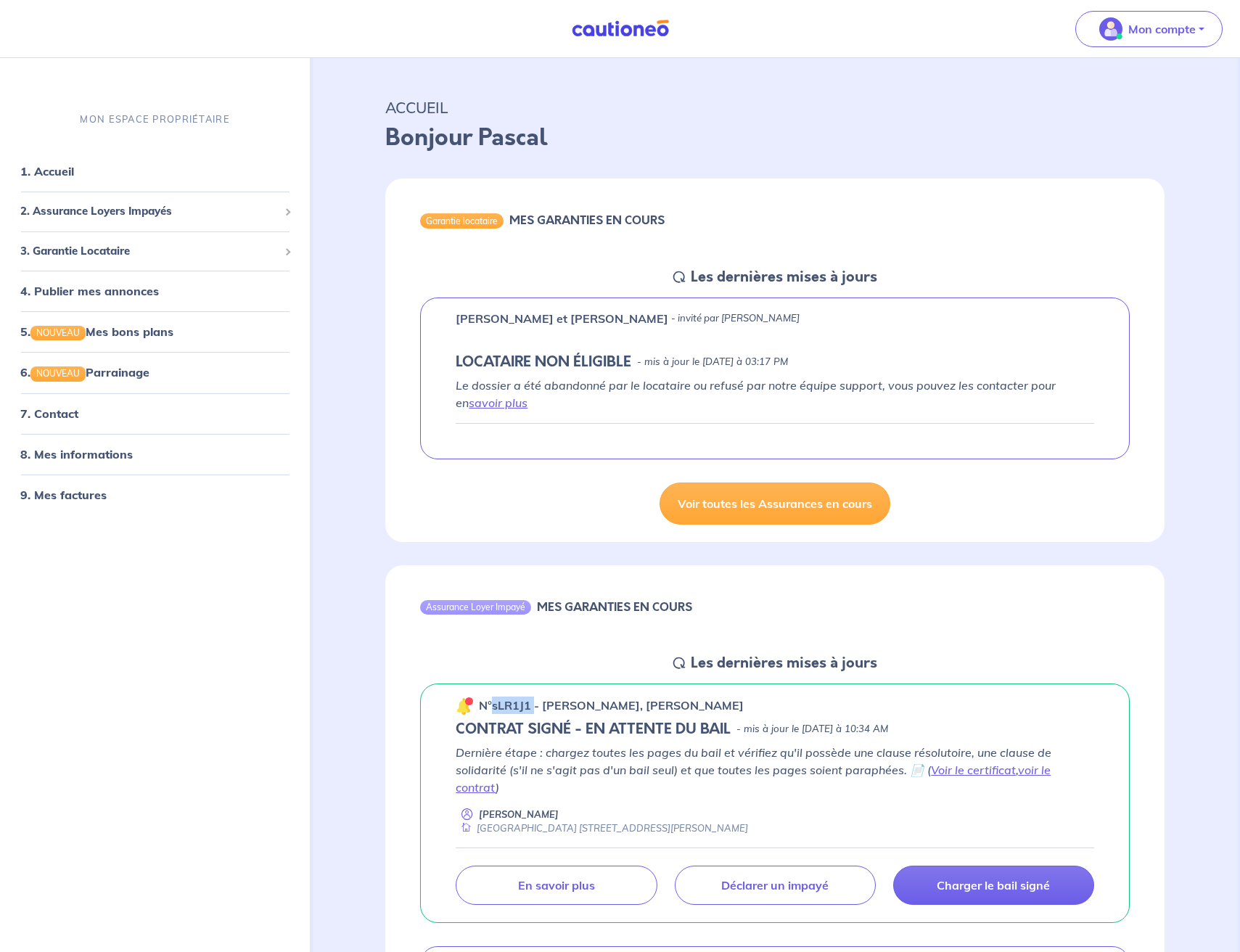
scroll to position [0, 0]
